Goal: Obtain resource: Download file/media

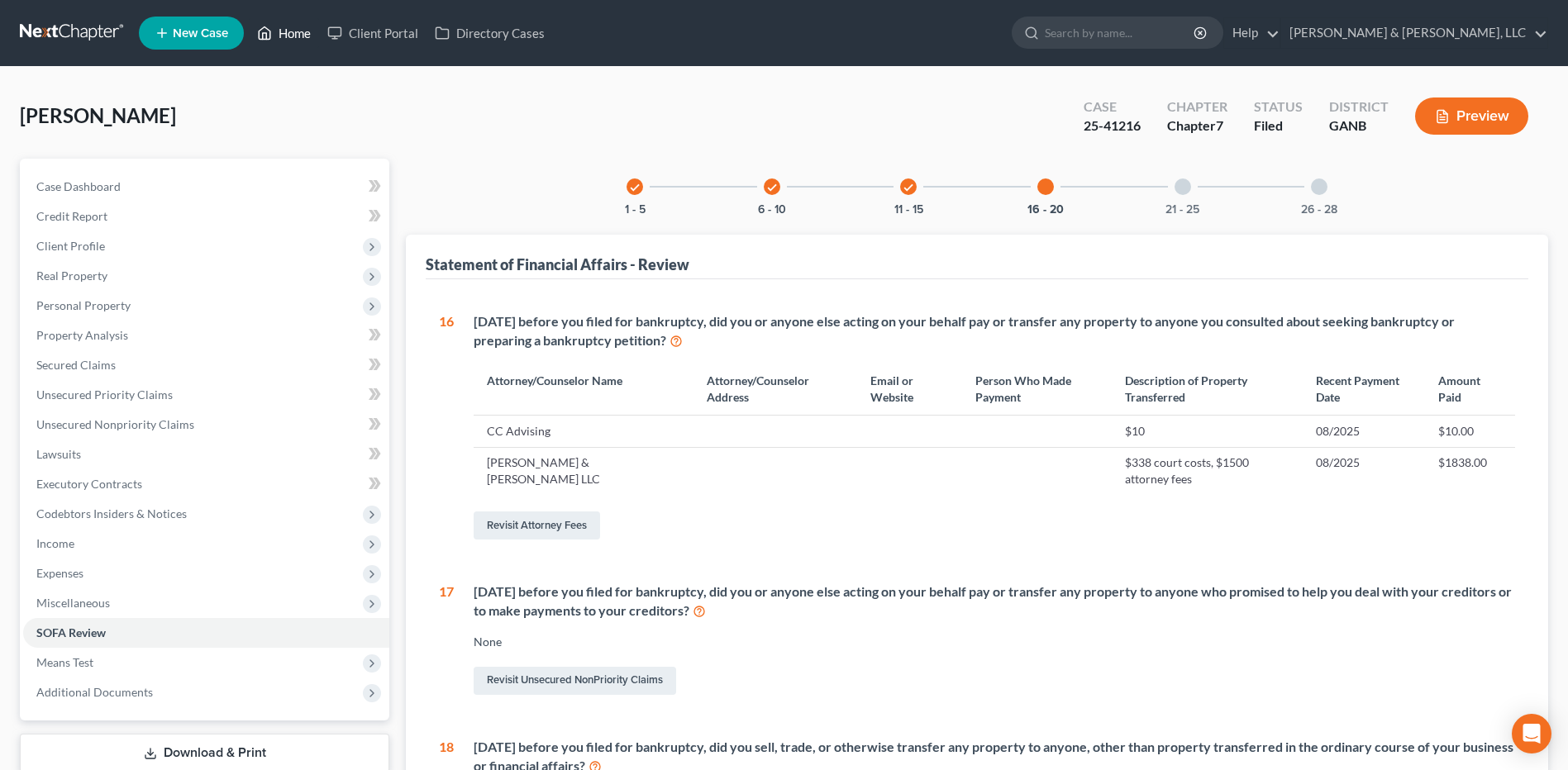
click at [288, 44] on link "Home" at bounding box center [283, 32] width 70 height 30
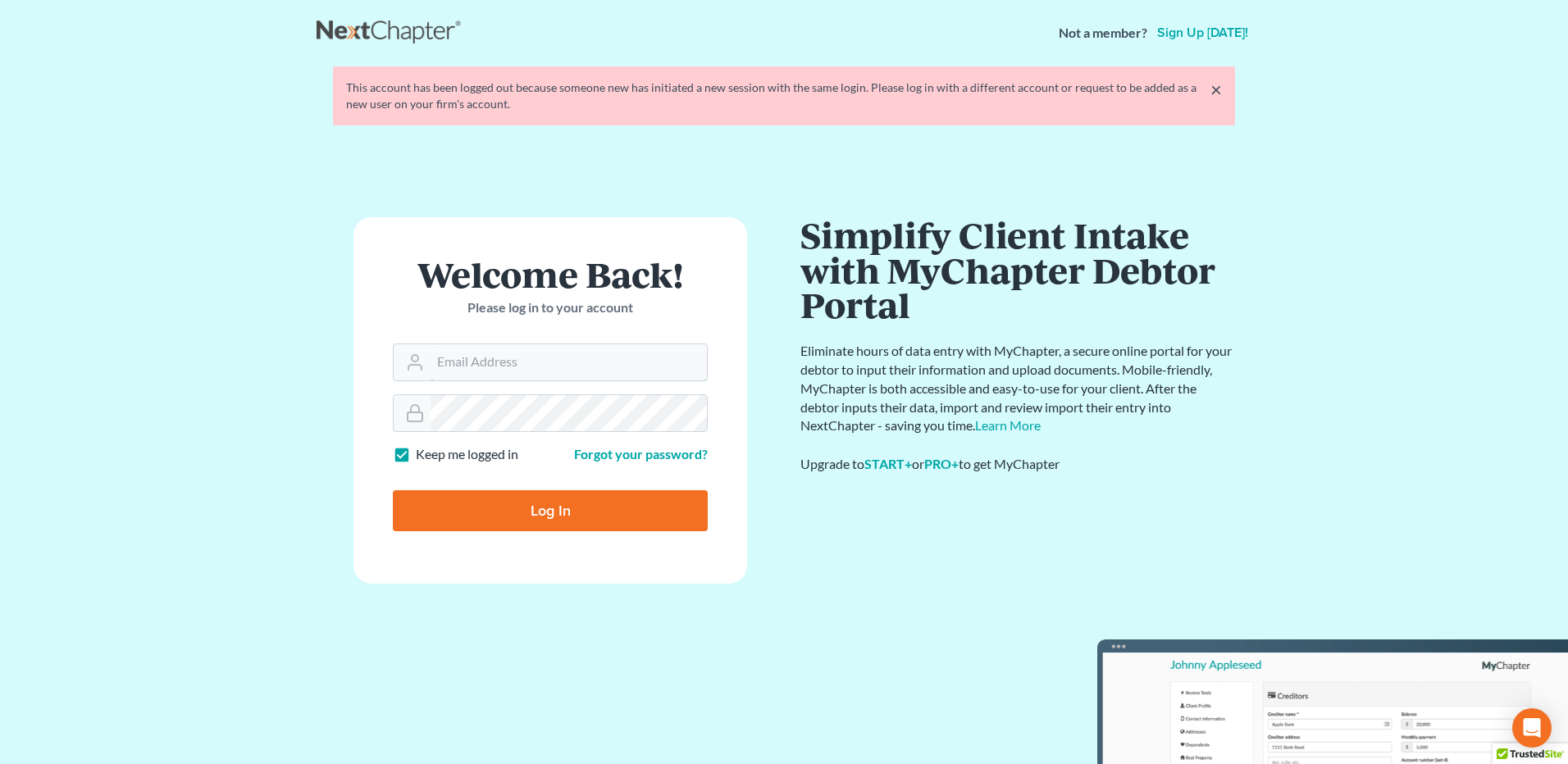
type input "[PERSON_NAME][EMAIL_ADDRESS][DOMAIN_NAME]"
click at [515, 505] on input "Log In" at bounding box center [550, 511] width 315 height 41
type input "Thinking..."
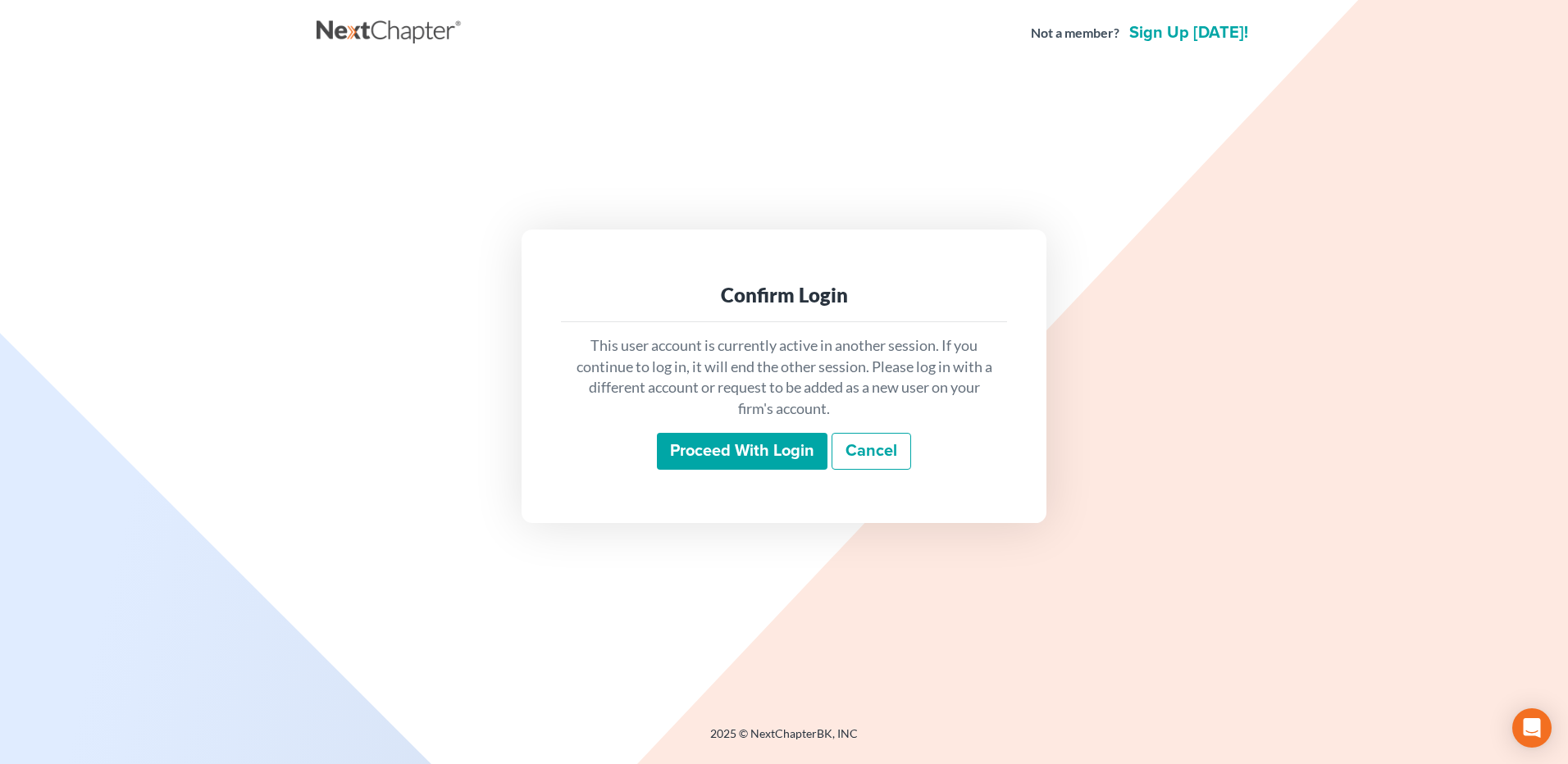
click at [713, 454] on input "Proceed with login" at bounding box center [741, 451] width 171 height 38
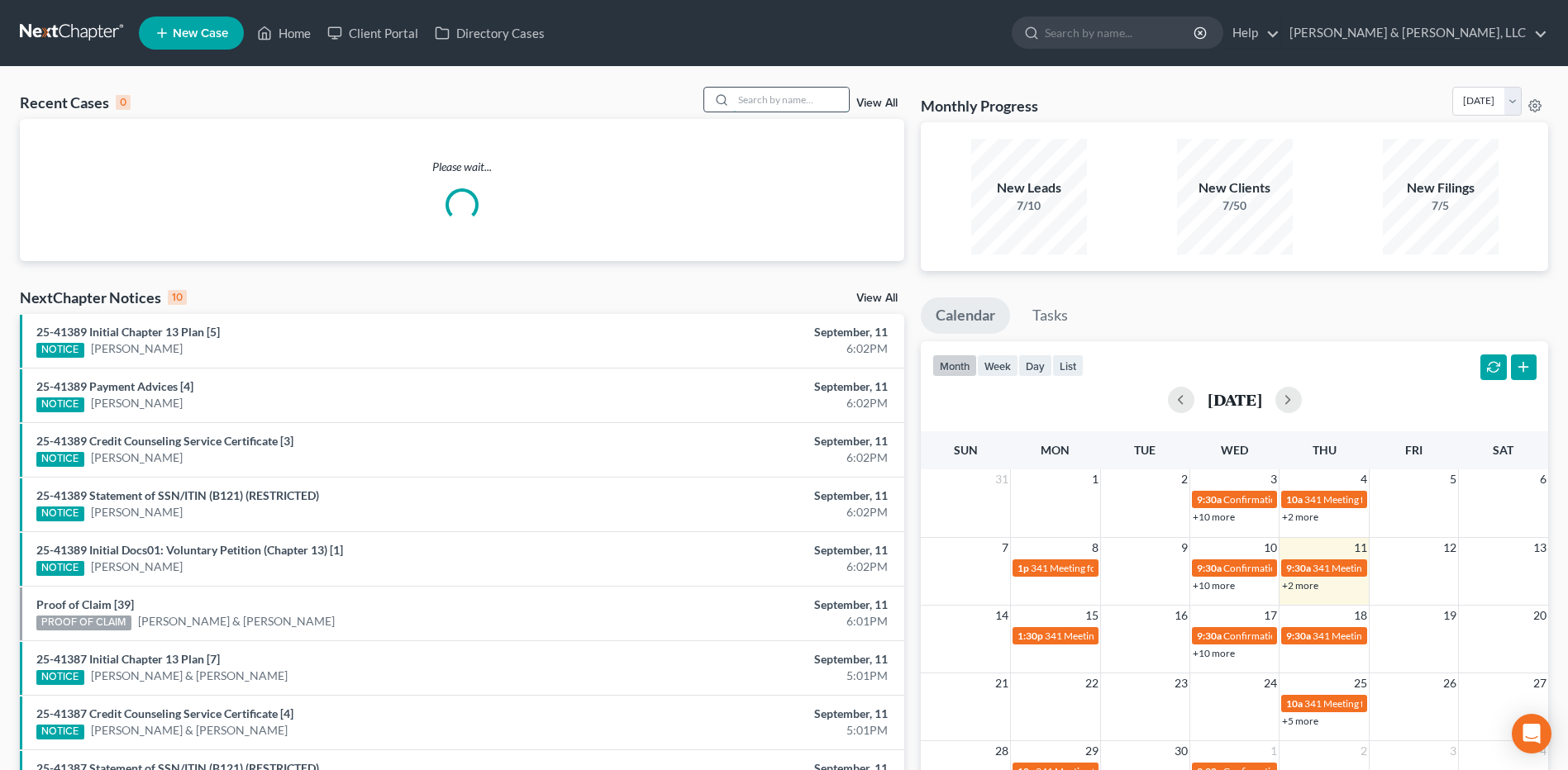
click at [821, 98] on input "search" at bounding box center [791, 99] width 115 height 24
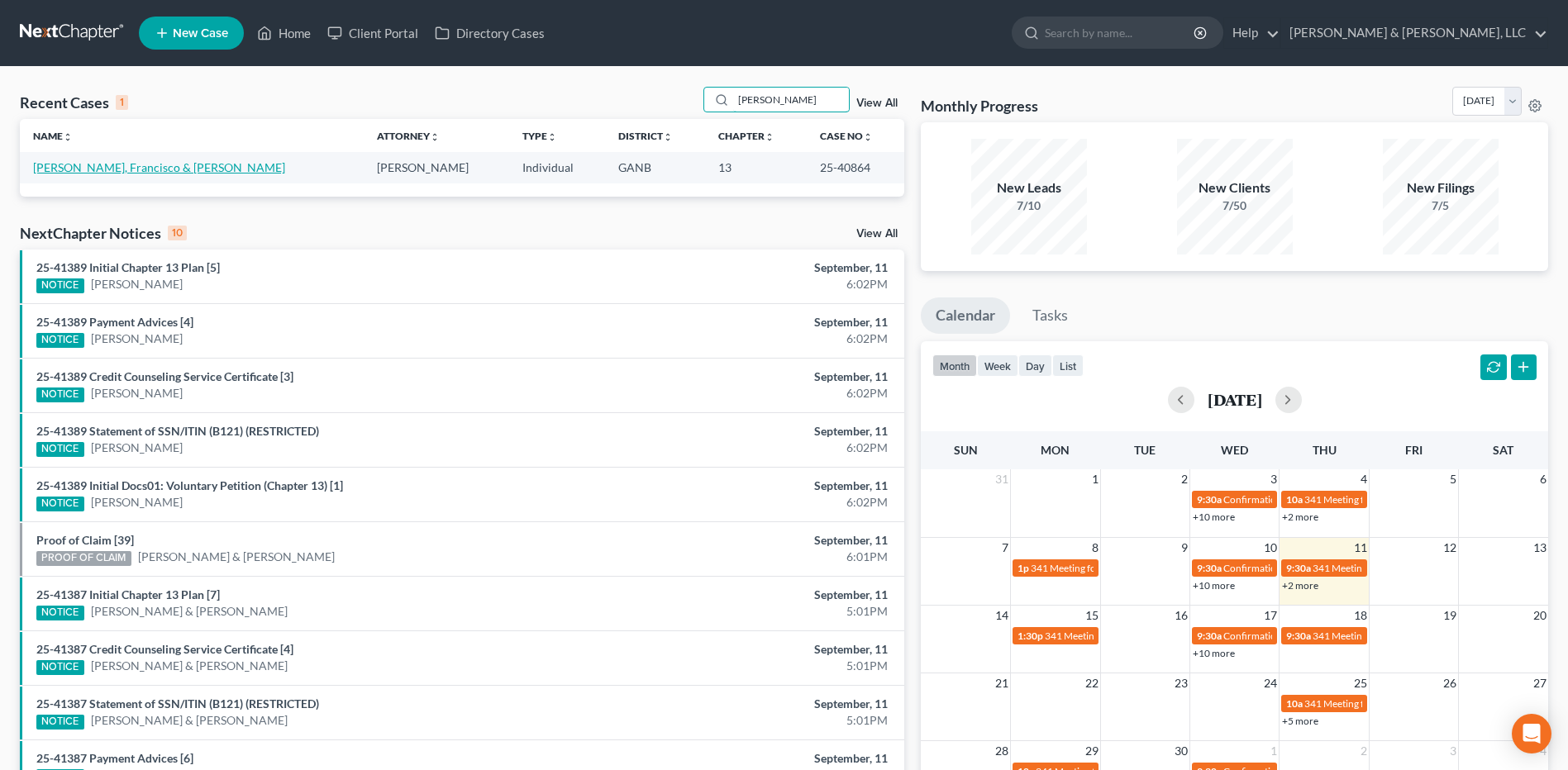
type input "karen"
click at [75, 164] on link "Leon Arciniega, Francisco & Trujillo, Karen" at bounding box center [159, 167] width 252 height 14
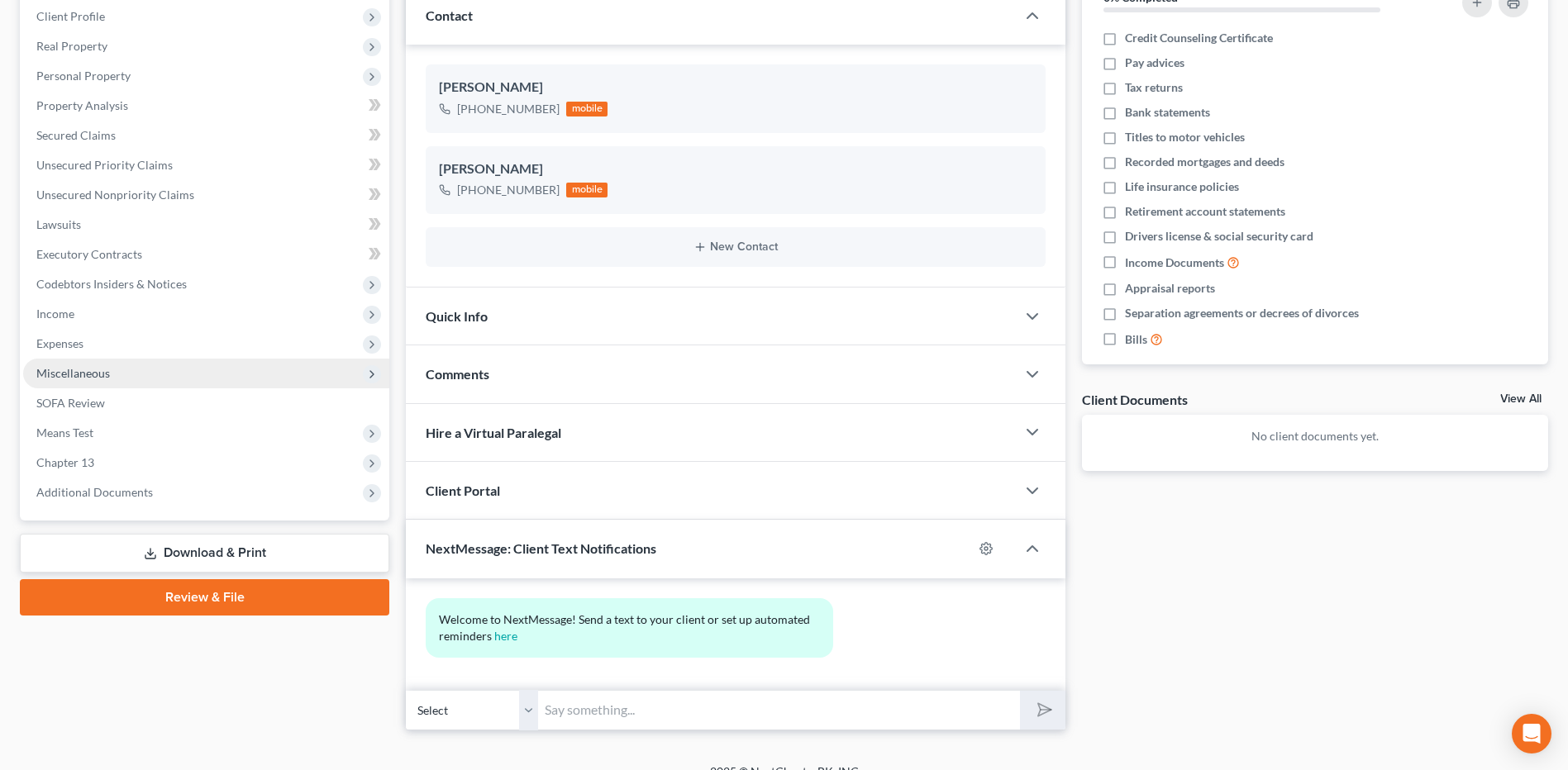
scroll to position [232, 0]
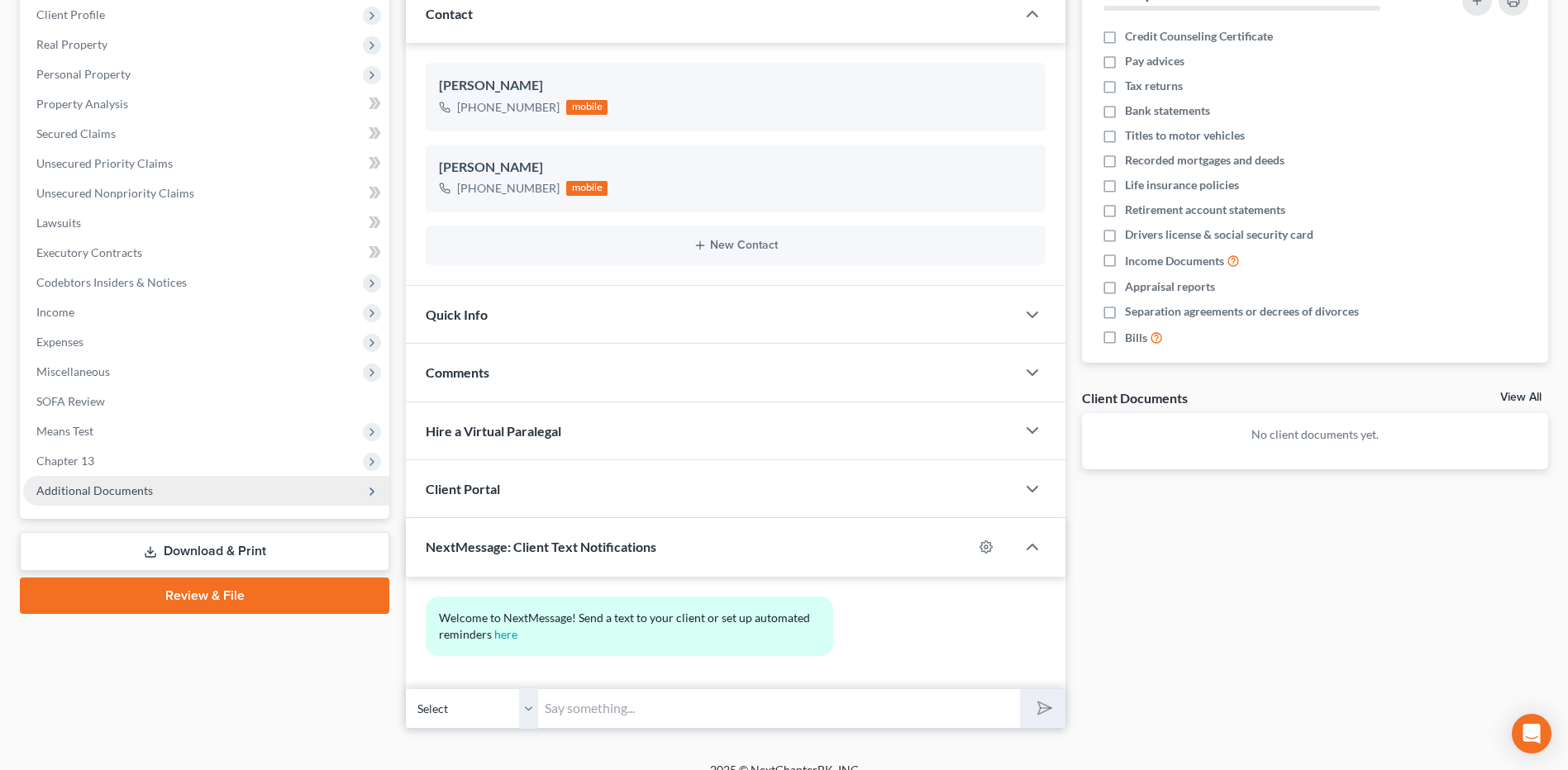
click at [196, 499] on span "Additional Documents" at bounding box center [206, 490] width 367 height 30
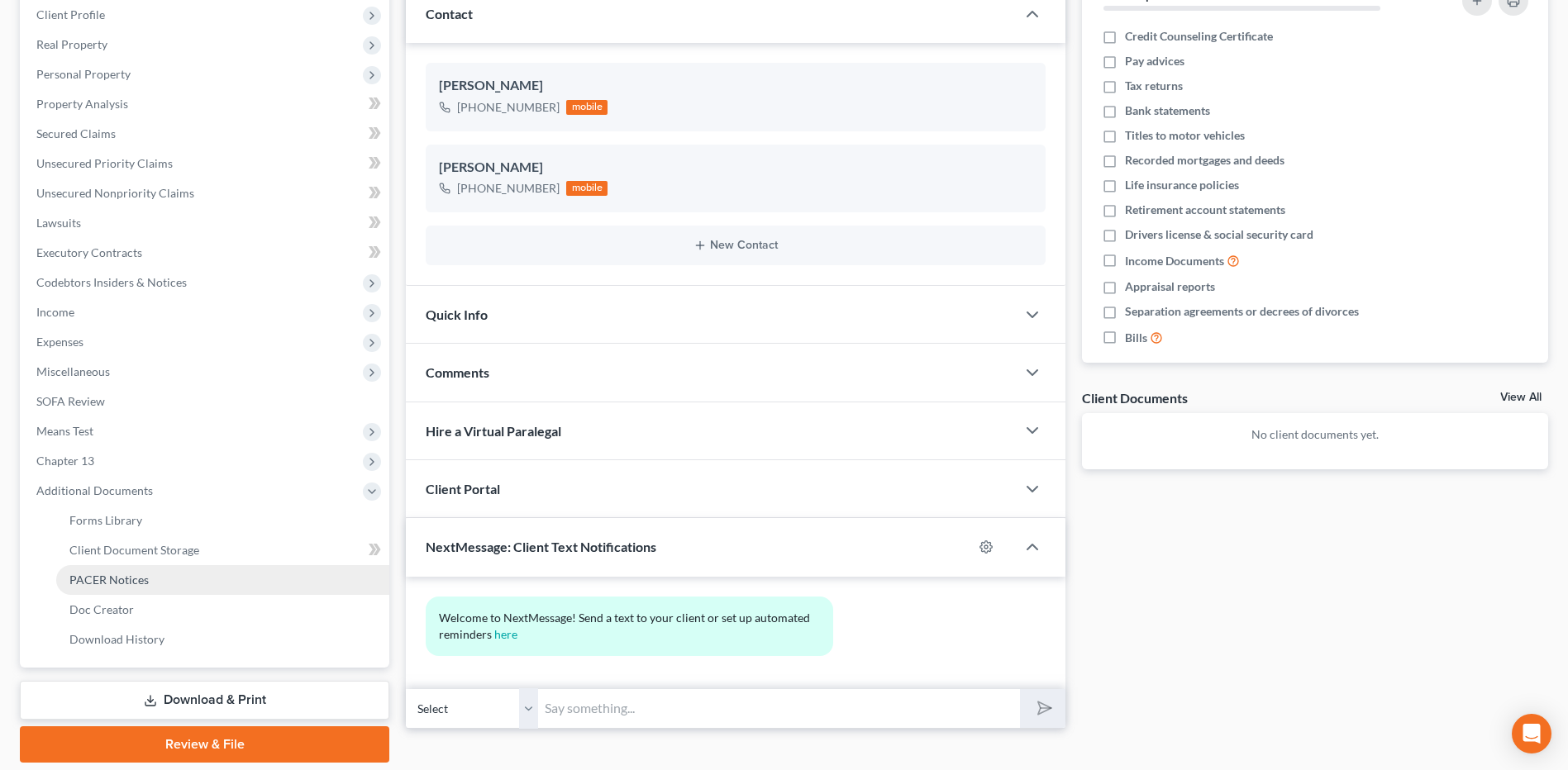
click at [171, 578] on link "PACER Notices" at bounding box center [222, 579] width 333 height 30
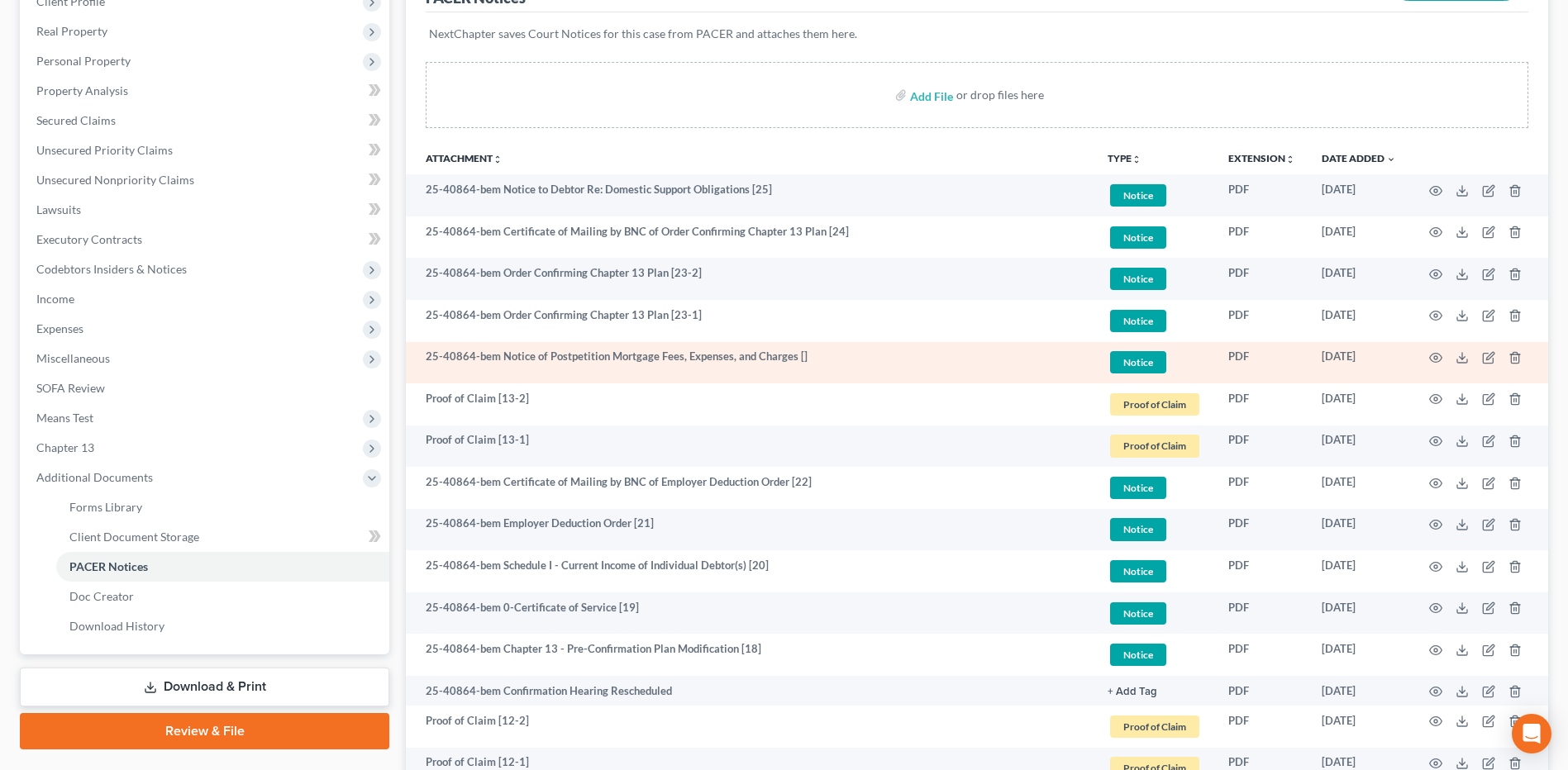
scroll to position [245, 0]
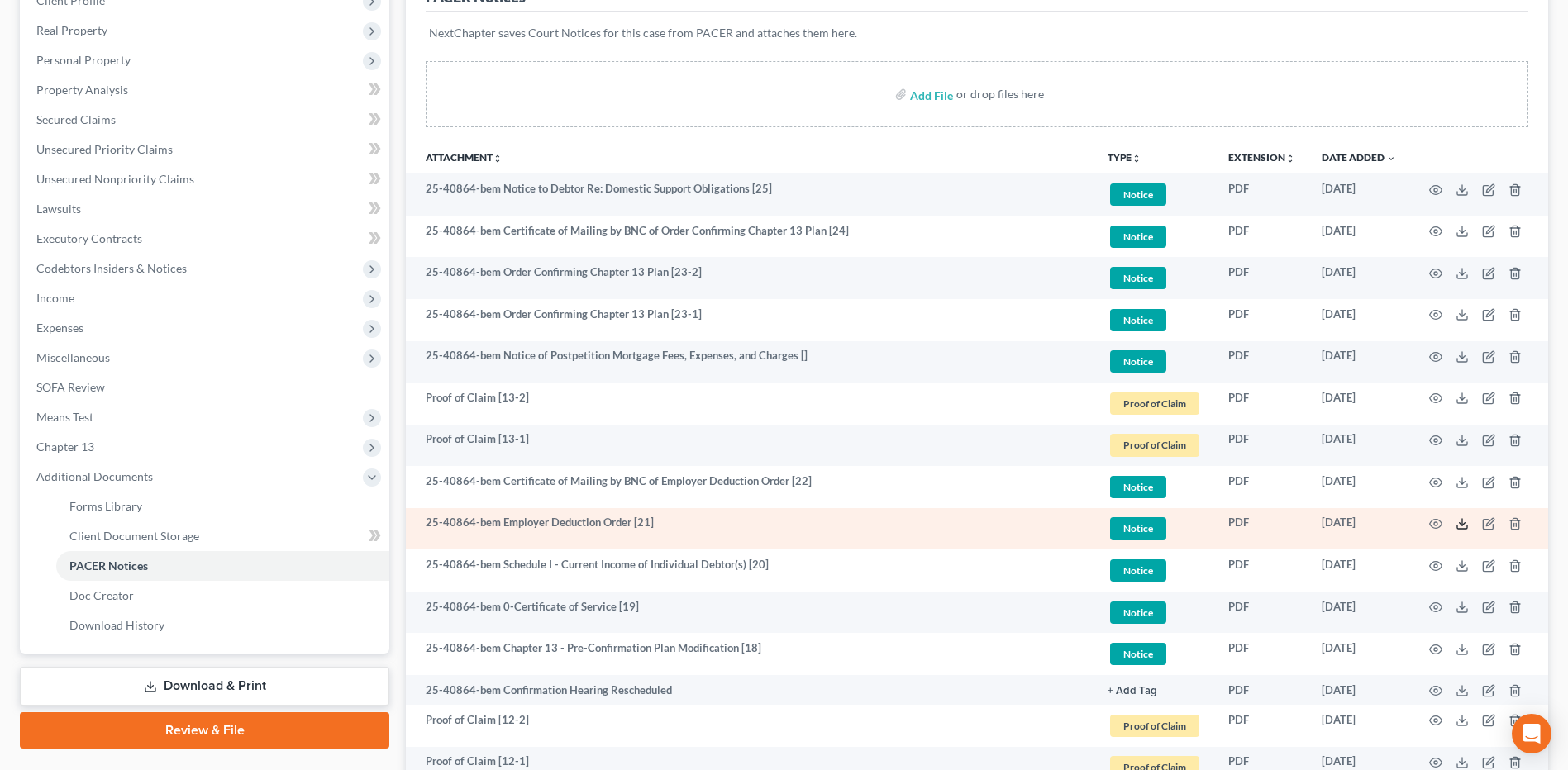
click at [1464, 525] on polyline at bounding box center [1463, 524] width 6 height 3
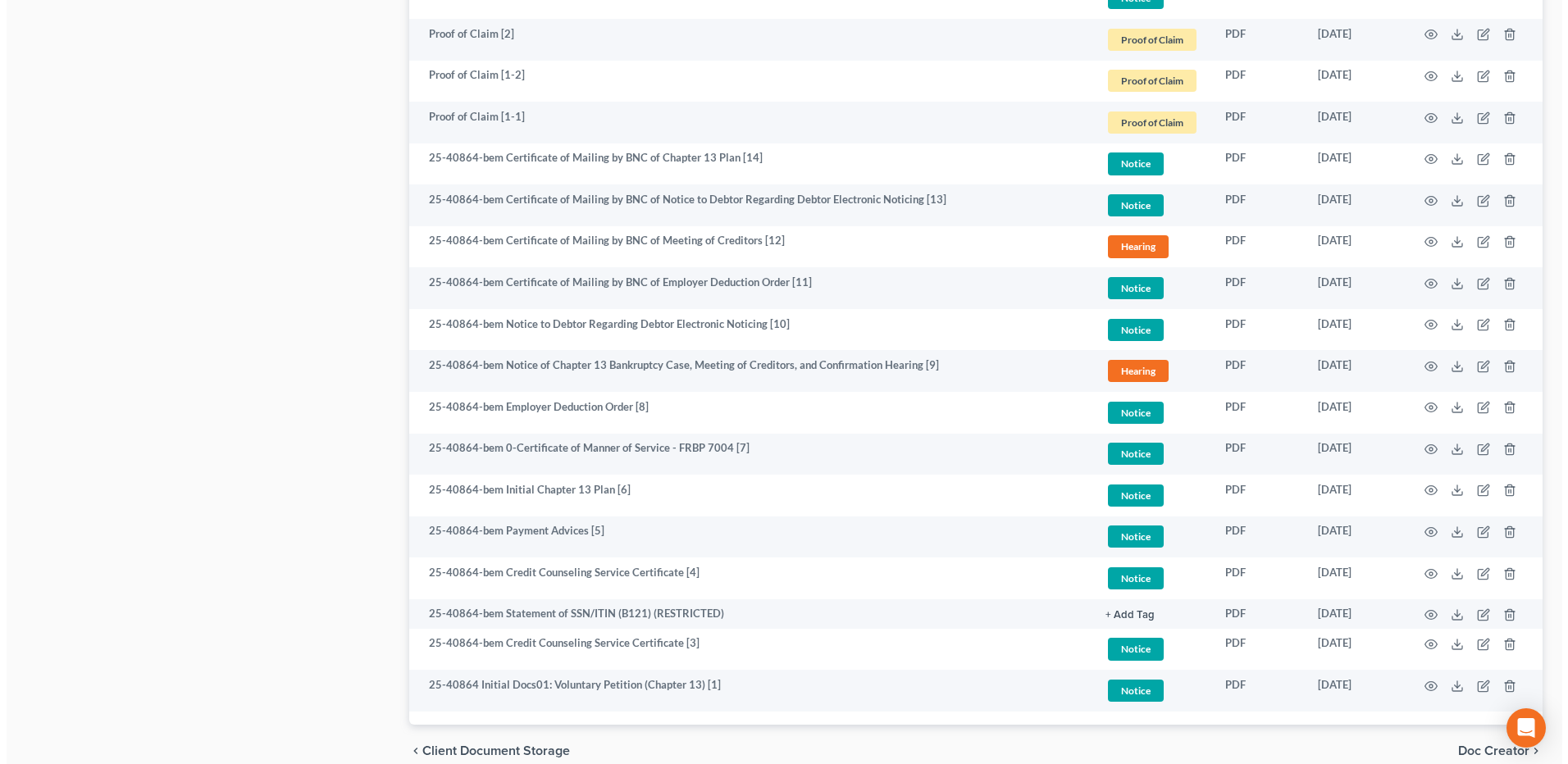
scroll to position [1783, 0]
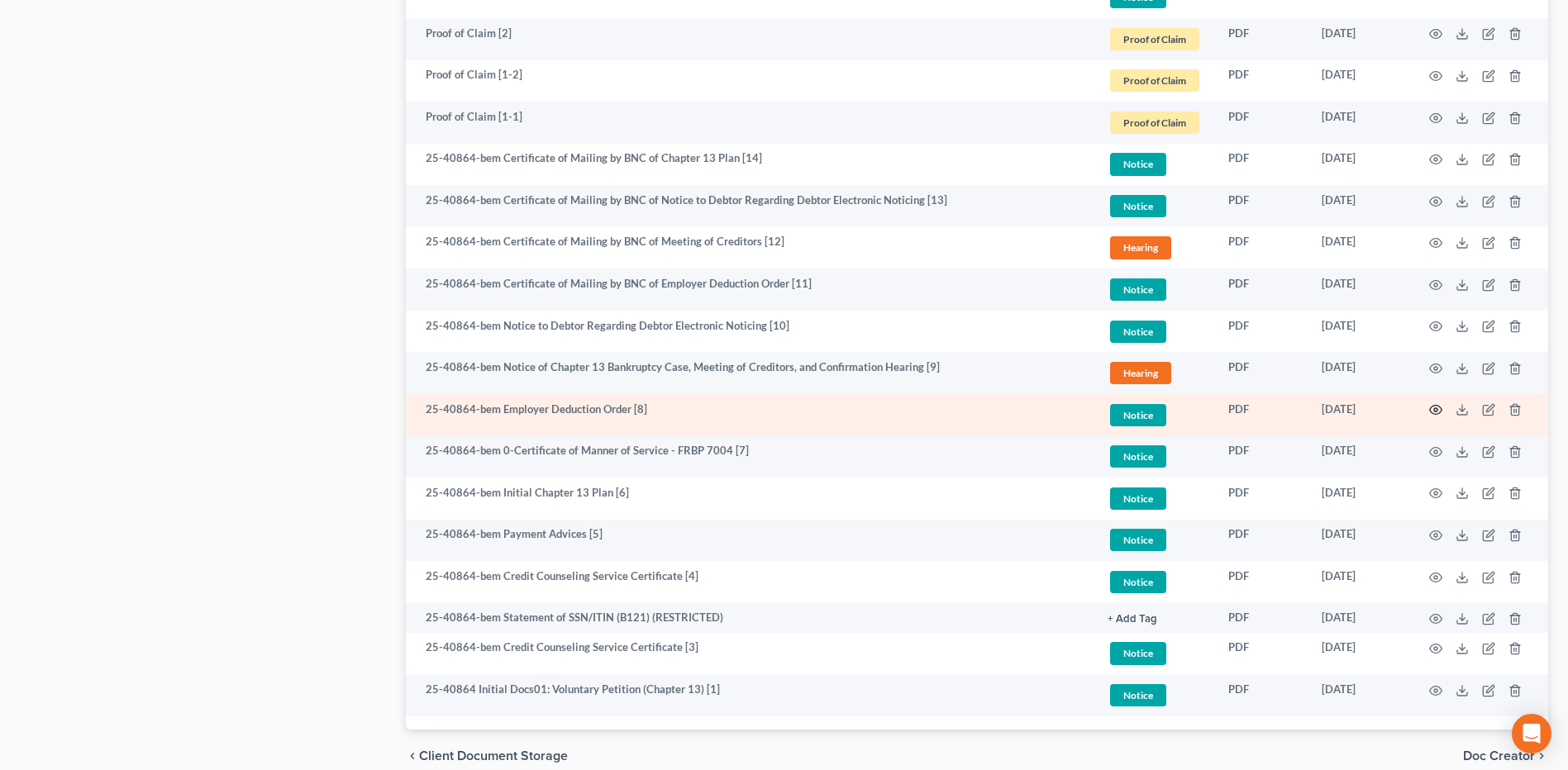
click at [1436, 407] on icon "button" at bounding box center [1436, 410] width 14 height 14
